Goal: Information Seeking & Learning: Understand process/instructions

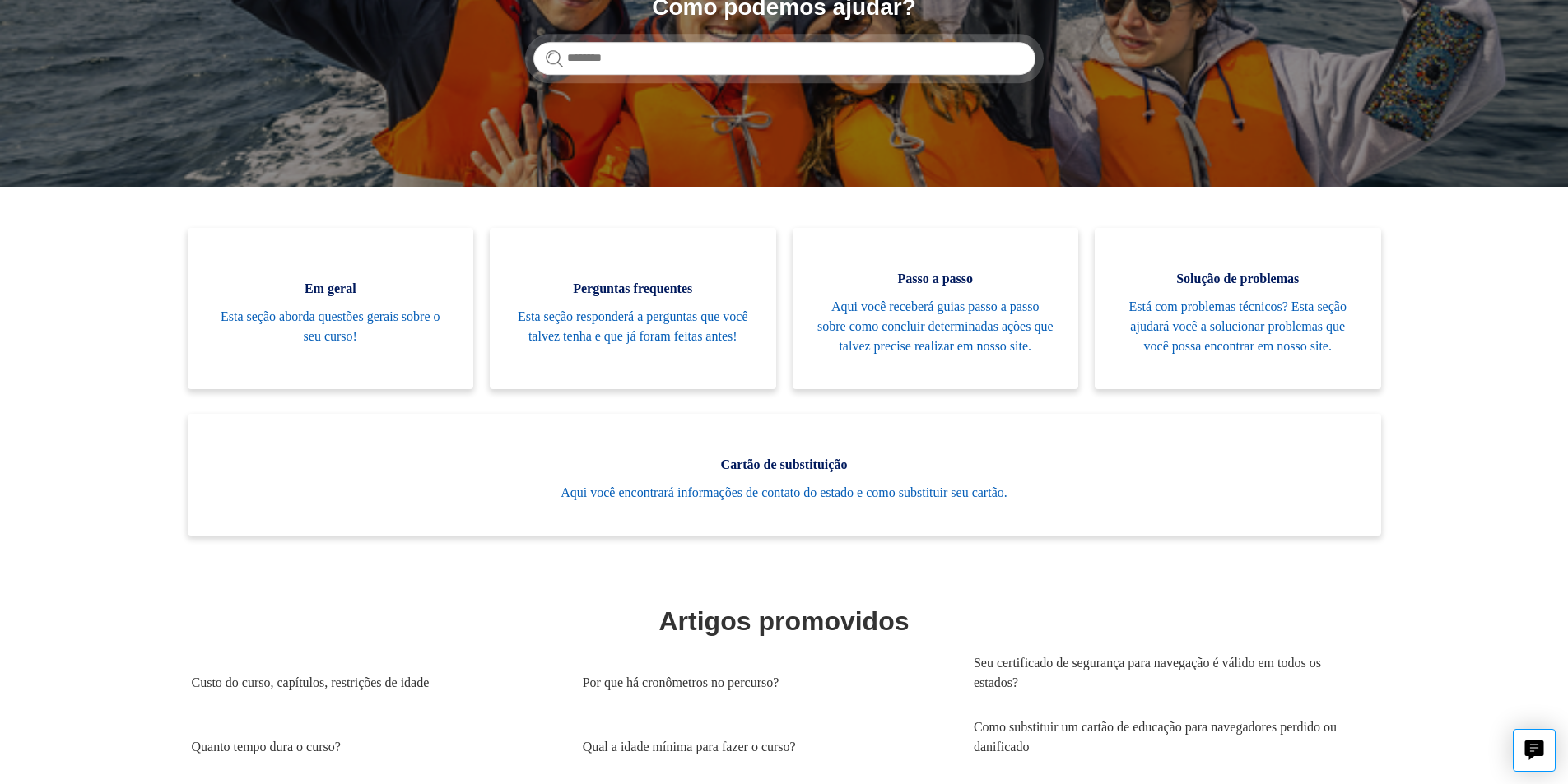
scroll to position [317, 0]
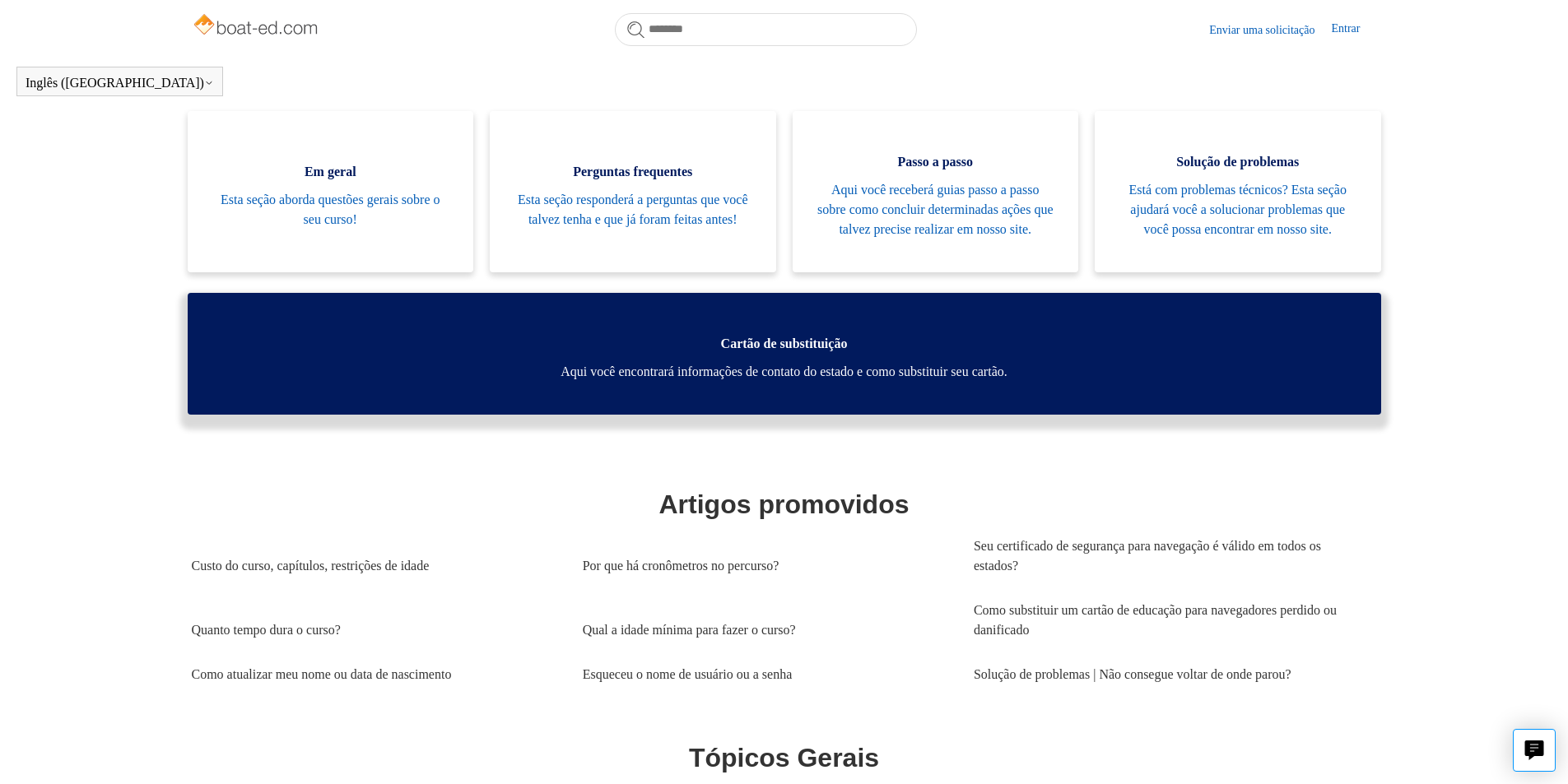
click at [677, 414] on link "Cartão de substituição Aqui você encontrará informações de contato do estado e …" at bounding box center [784, 353] width 1193 height 122
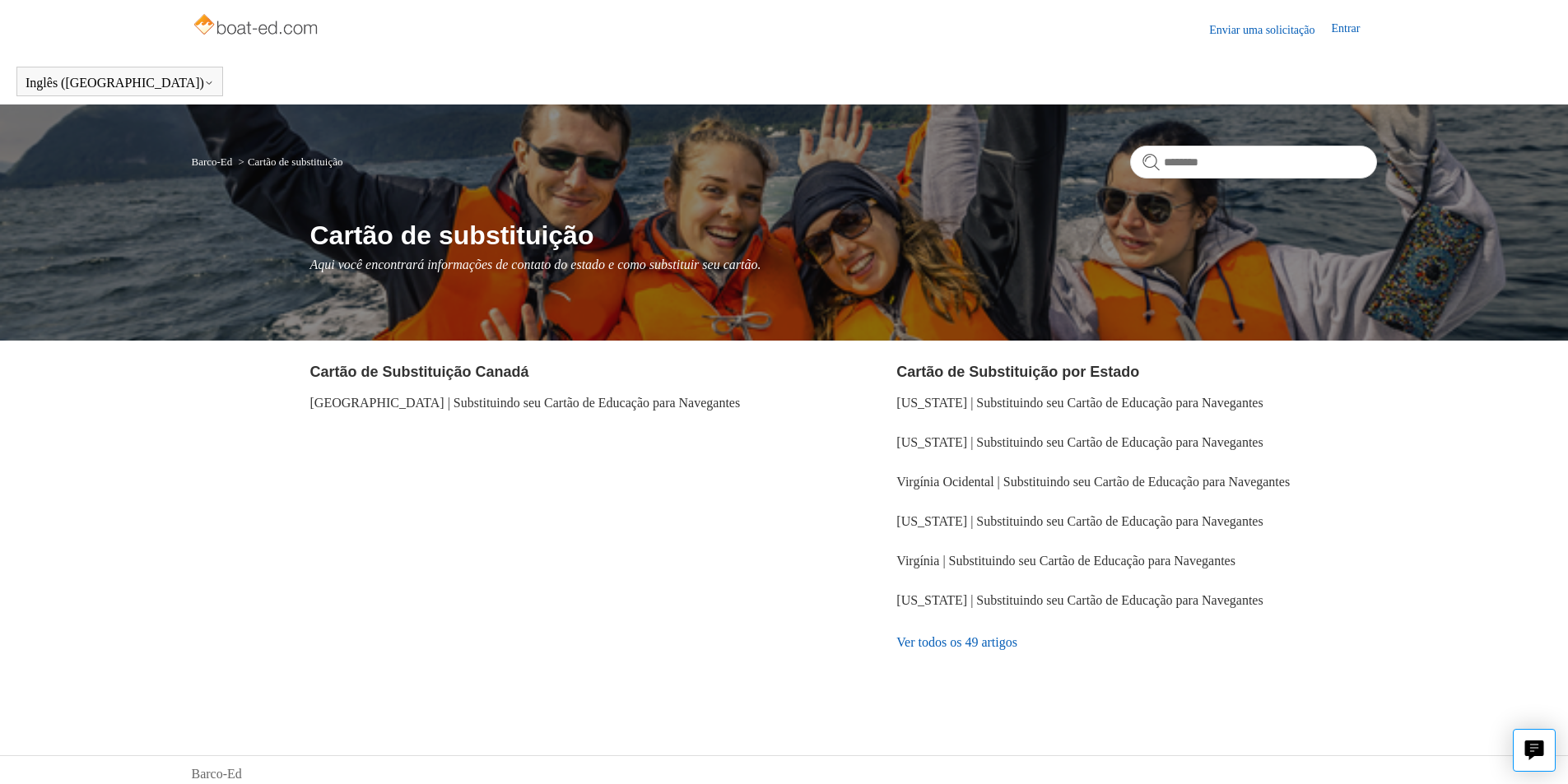
click at [972, 651] on link "Ver todos os 49 artigos" at bounding box center [1136, 643] width 480 height 45
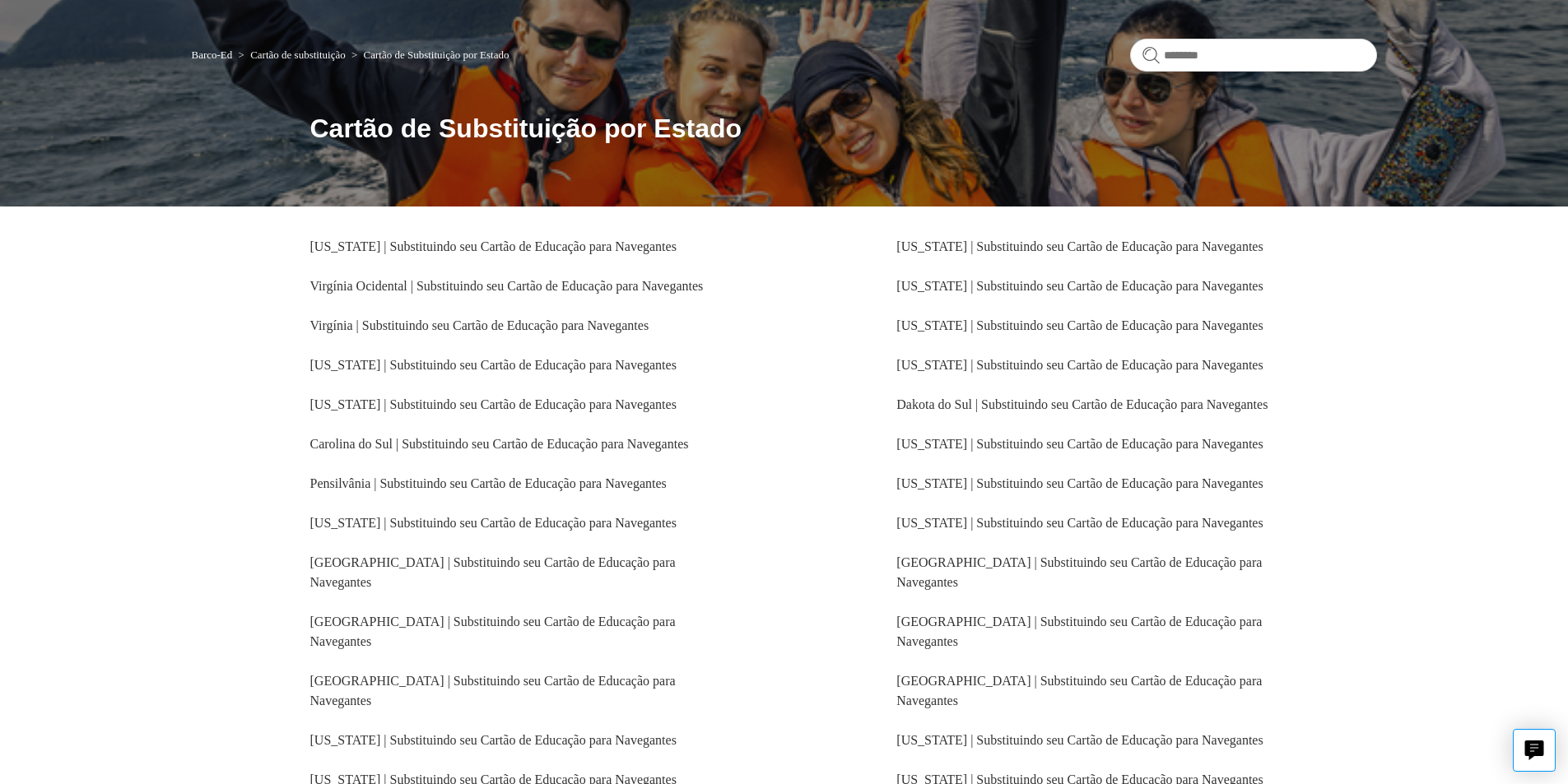
scroll to position [201, 0]
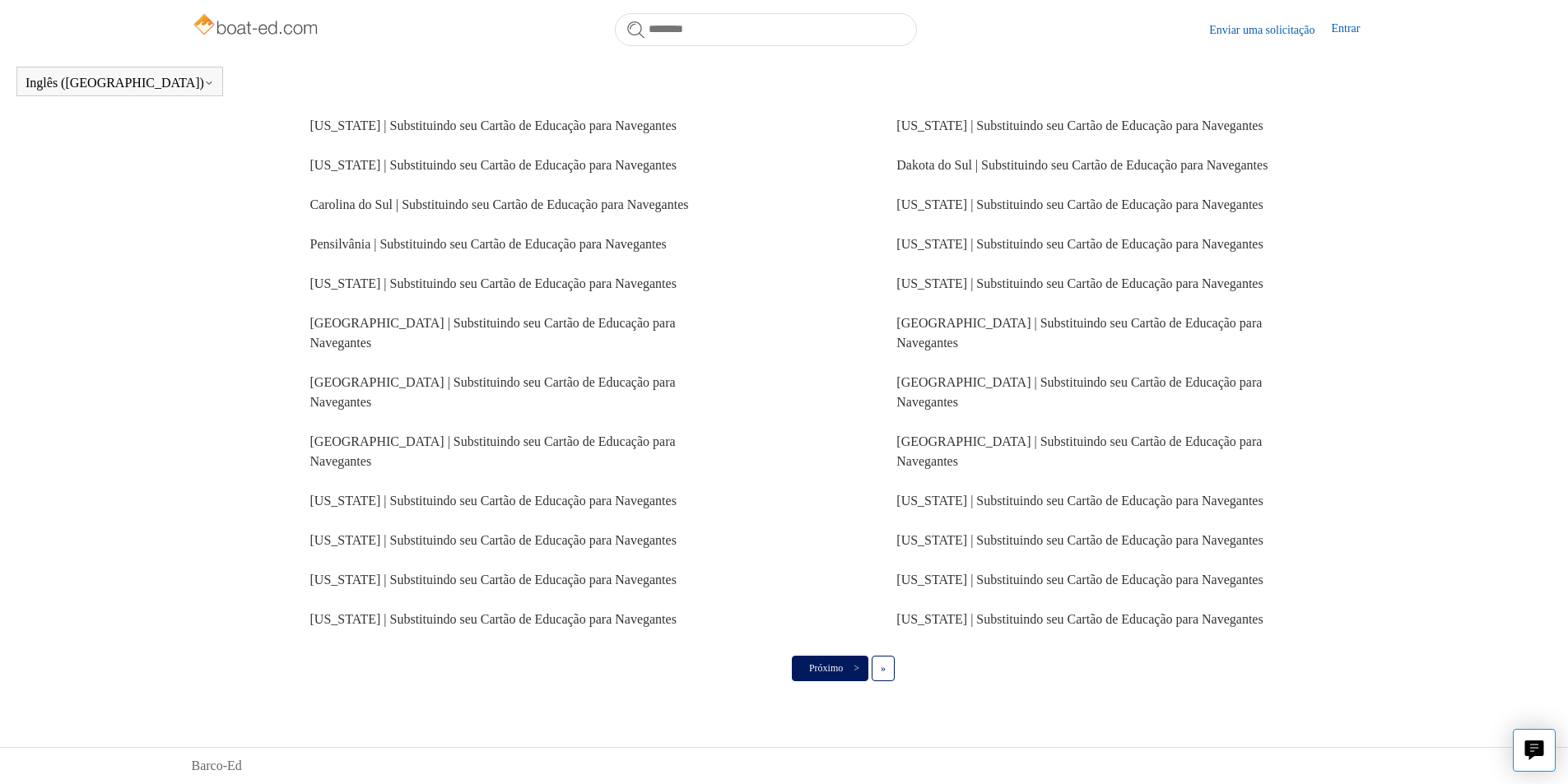
click at [854, 661] on link "Próximo >" at bounding box center [830, 668] width 76 height 25
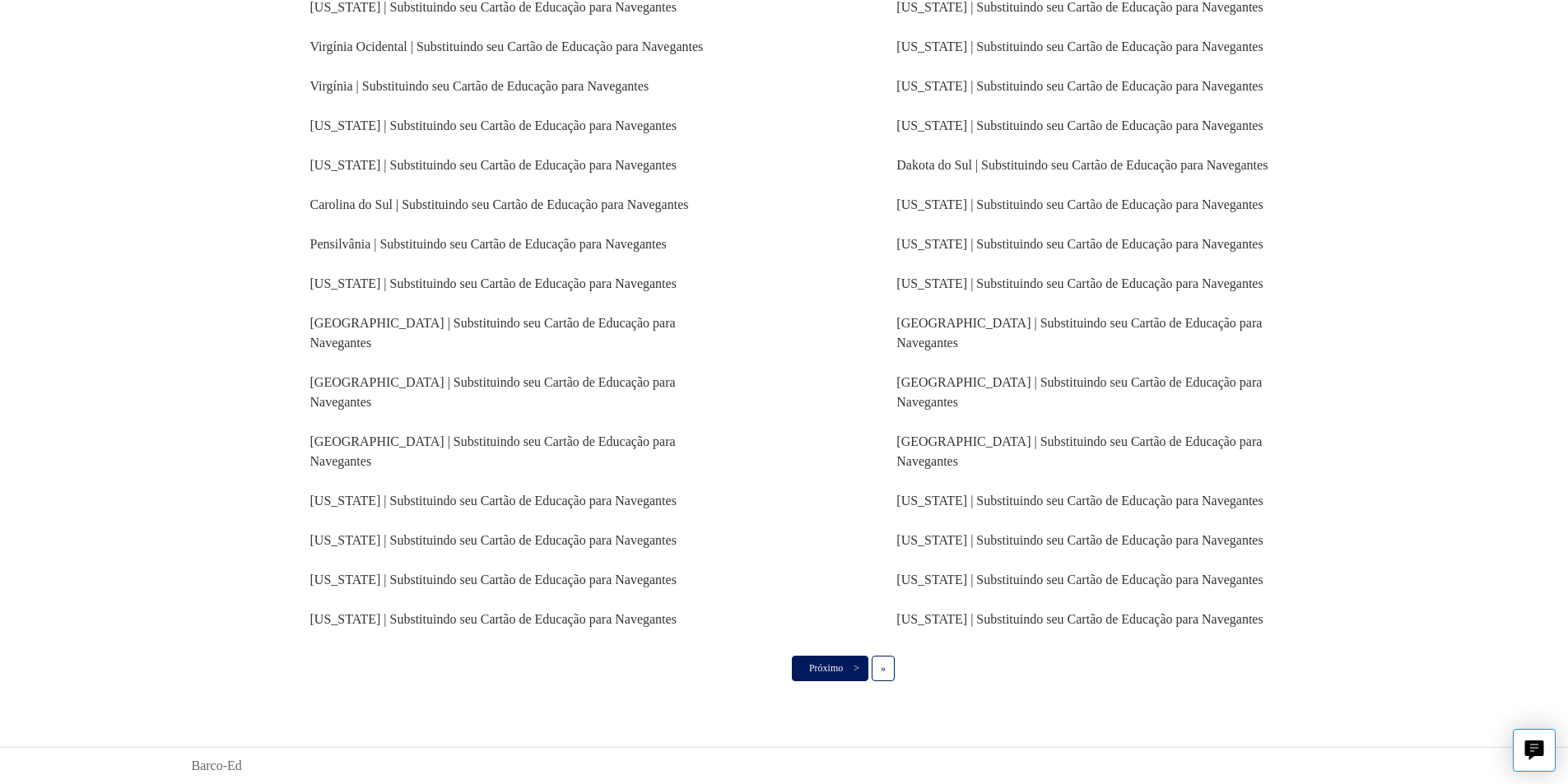
scroll to position [320, 0]
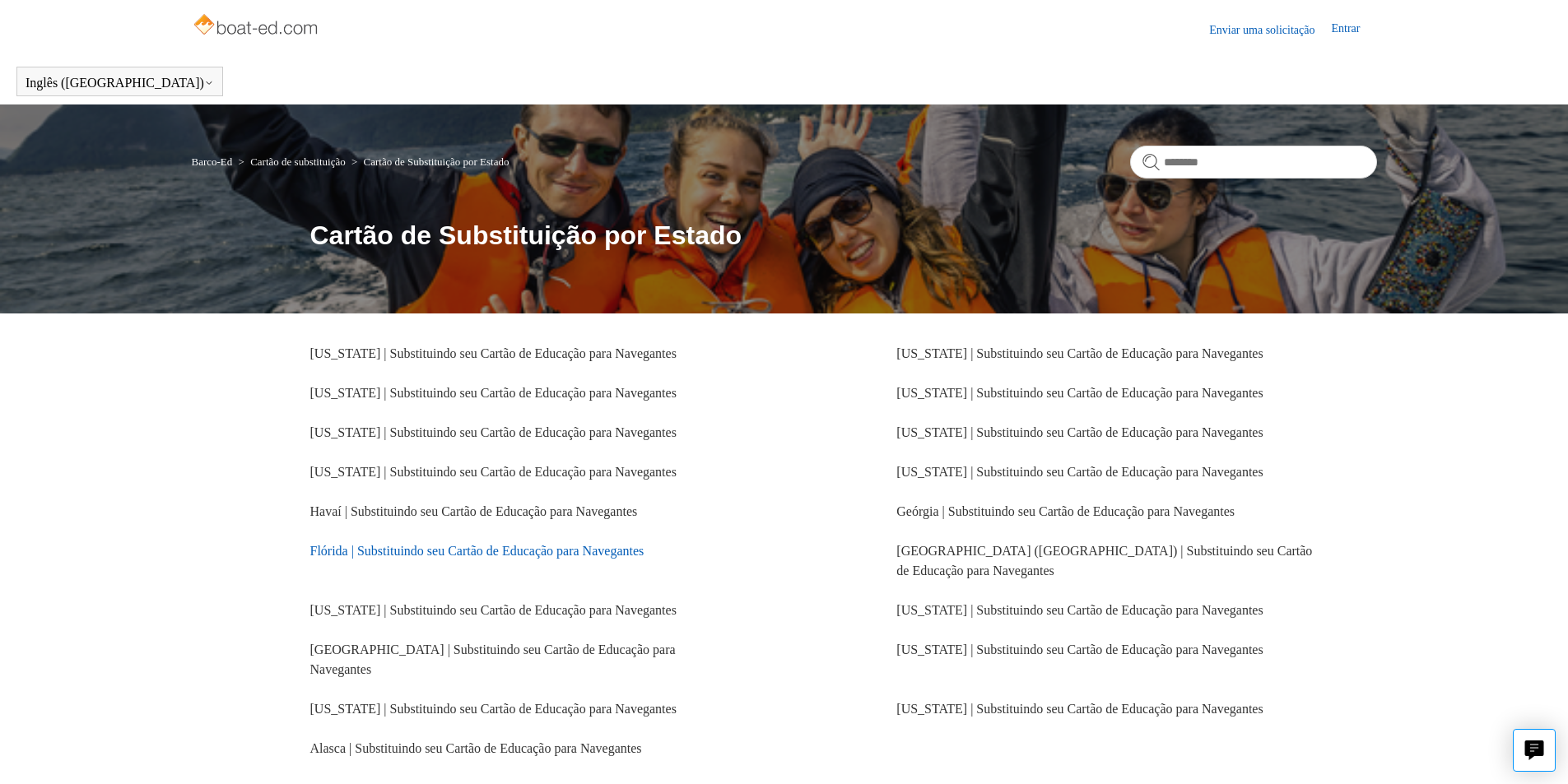
click at [357, 551] on font "Flórida | Substituindo seu Cartão de Educação para Navegantes" at bounding box center [477, 550] width 334 height 14
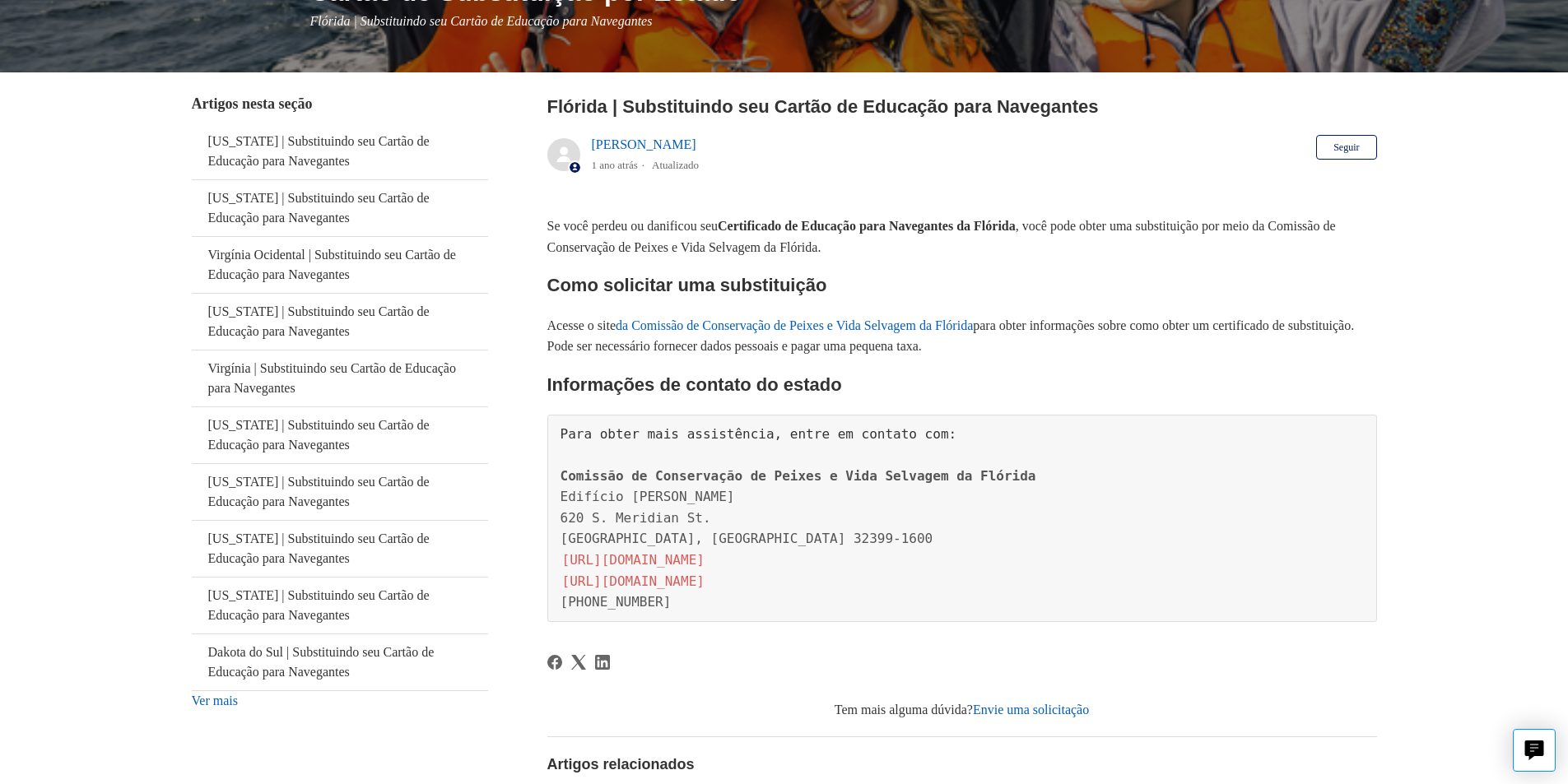
scroll to position [247, 0]
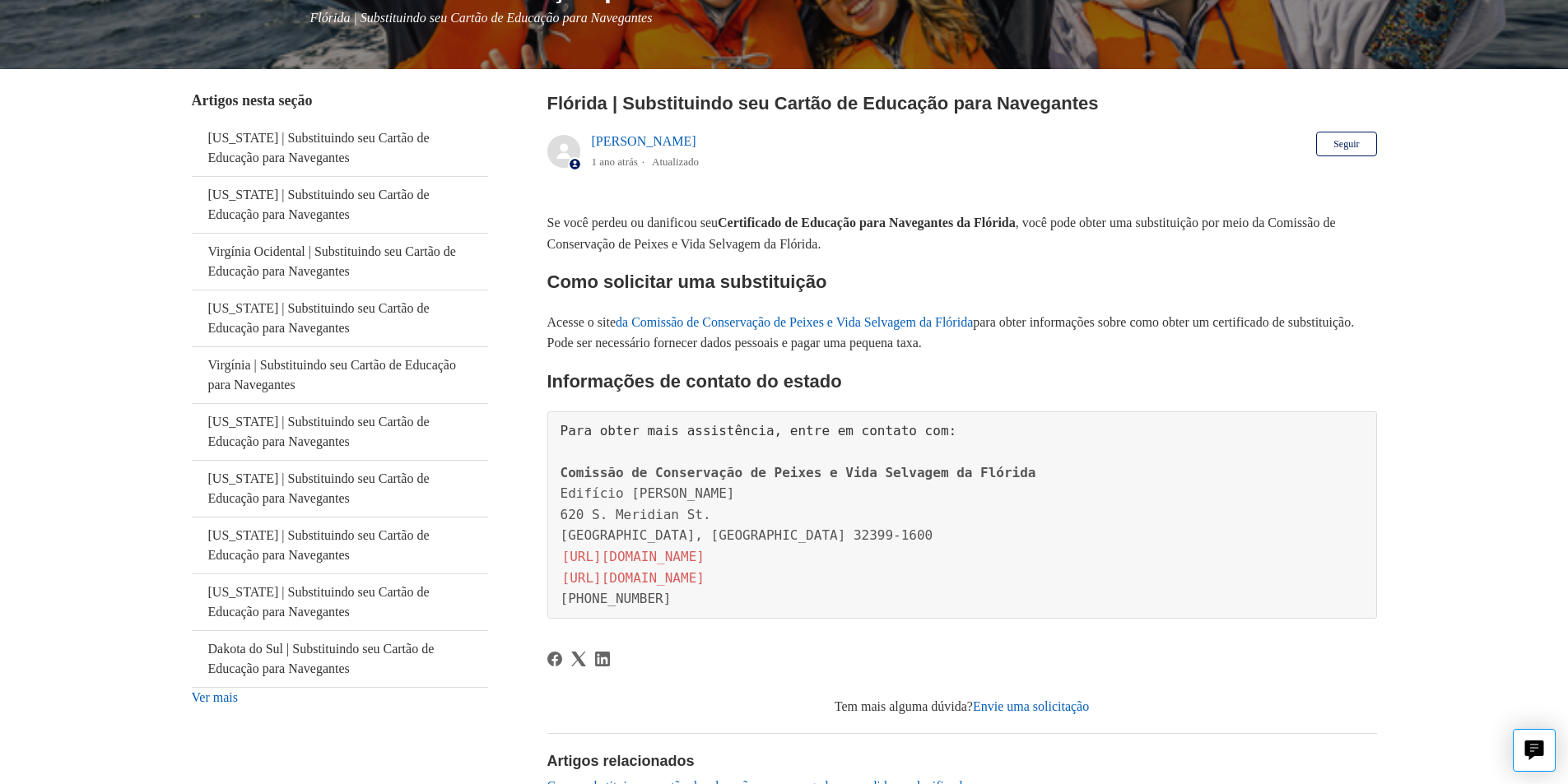
click at [889, 322] on font "da Comissão de Conservação de Peixes e Vida Selvagem da Flórida" at bounding box center [794, 322] width 357 height 14
click at [650, 581] on font "[URL][DOMAIN_NAME]" at bounding box center [634, 578] width 143 height 16
